Goal: Information Seeking & Learning: Learn about a topic

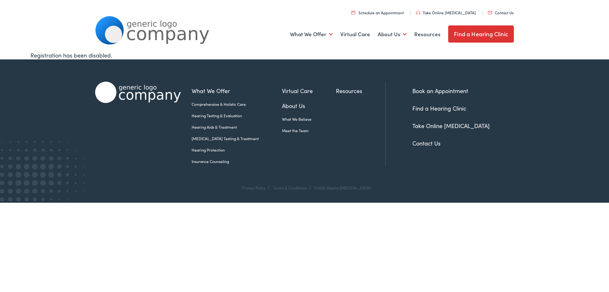
click at [289, 103] on link "About Us" at bounding box center [309, 105] width 54 height 9
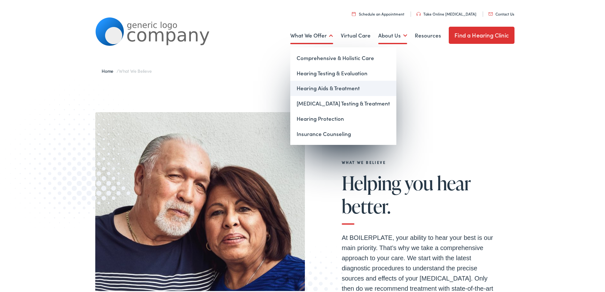
click at [348, 85] on link "Hearing Aids & Treatment" at bounding box center [343, 86] width 106 height 15
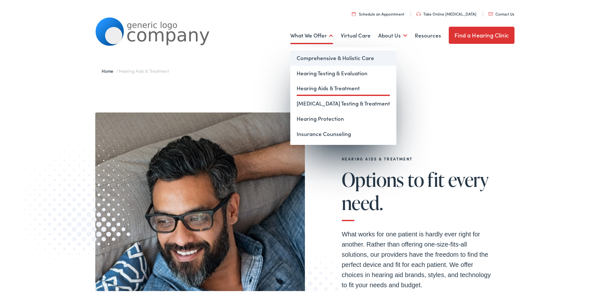
click at [321, 59] on link "Comprehensive & Holistic Care" at bounding box center [343, 56] width 106 height 15
